Goal: Find specific page/section: Find specific page/section

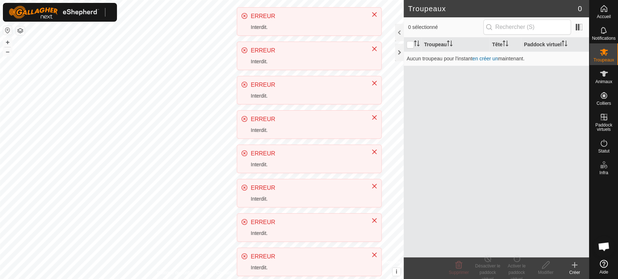
scroll to position [151, 0]
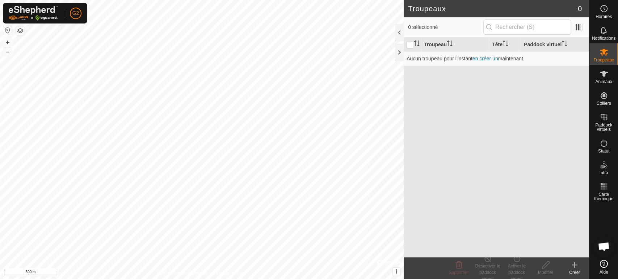
scroll to position [151, 0]
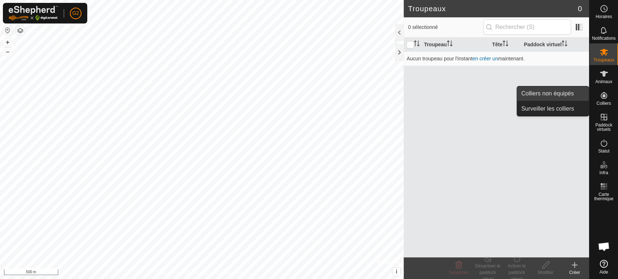
click at [571, 98] on link "Colliers non équipés" at bounding box center [553, 93] width 72 height 14
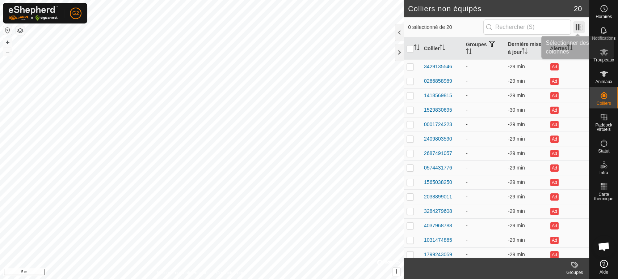
click at [578, 27] on span at bounding box center [579, 27] width 12 height 12
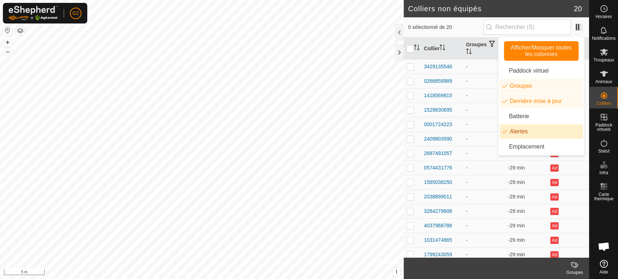
click at [513, 131] on li "Alertes" at bounding box center [540, 131] width 83 height 14
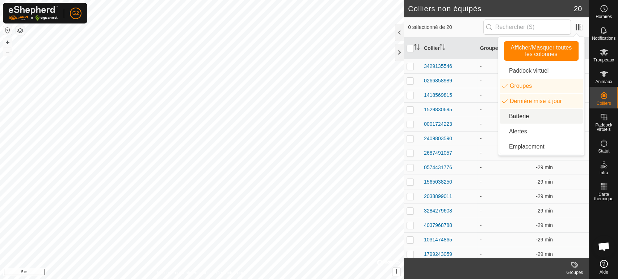
click at [507, 117] on li "Batterie" at bounding box center [540, 116] width 83 height 14
